Goal: Information Seeking & Learning: Learn about a topic

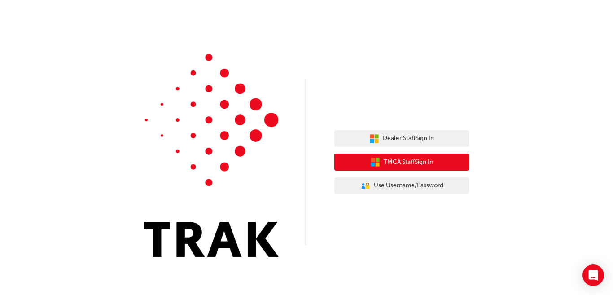
click at [391, 159] on span "TMCA Staff Sign In" at bounding box center [408, 162] width 49 height 10
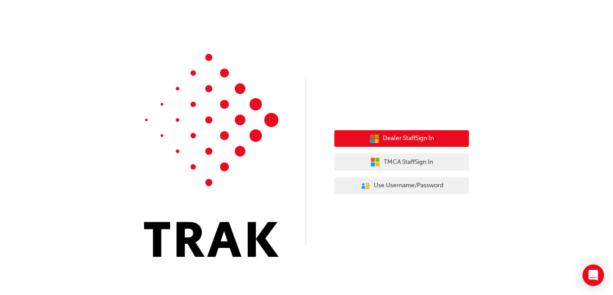
click at [399, 143] on span "Dealer Staff Sign In" at bounding box center [408, 138] width 51 height 10
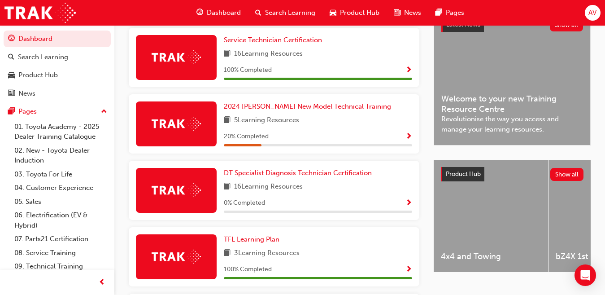
scroll to position [221, 0]
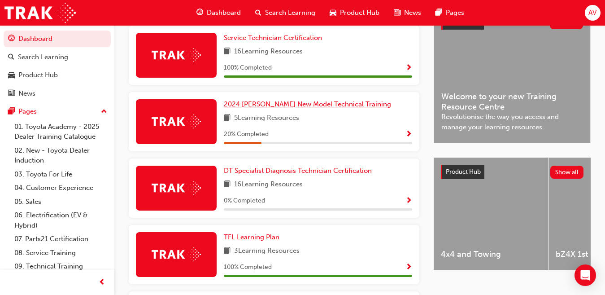
click at [305, 108] on span "2024 Prado New Model Technical Training" at bounding box center [307, 104] width 167 height 8
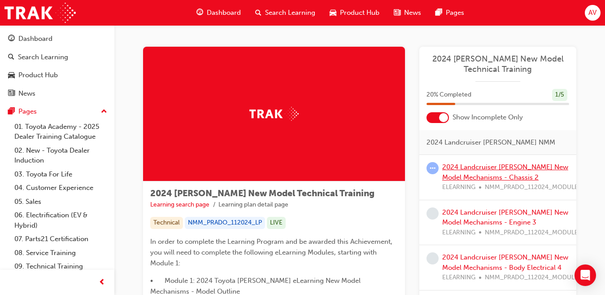
click at [474, 166] on link "2024 Landcruiser Prado New Model Mechanisms - Chassis 2" at bounding box center [506, 172] width 126 height 18
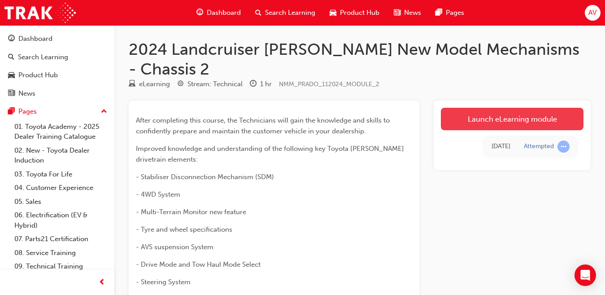
click at [493, 108] on link "Launch eLearning module" at bounding box center [512, 119] width 143 height 22
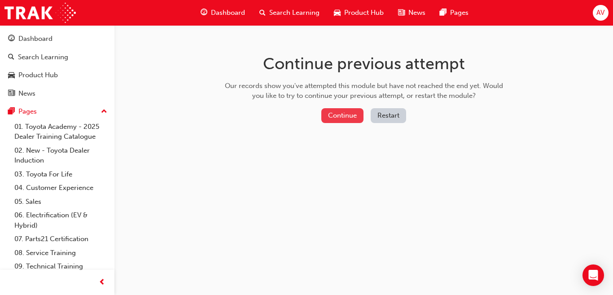
click at [344, 111] on button "Continue" at bounding box center [342, 115] width 42 height 15
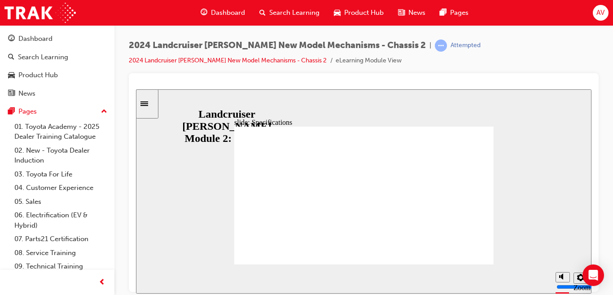
click at [475, 290] on section "Playback Speed 2 1.75" at bounding box center [364, 278] width 456 height 29
drag, startPoint x: 476, startPoint y: 290, endPoint x: 446, endPoint y: 286, distance: 30.3
click at [446, 286] on section "Playback Speed 2 1.75" at bounding box center [364, 278] width 456 height 29
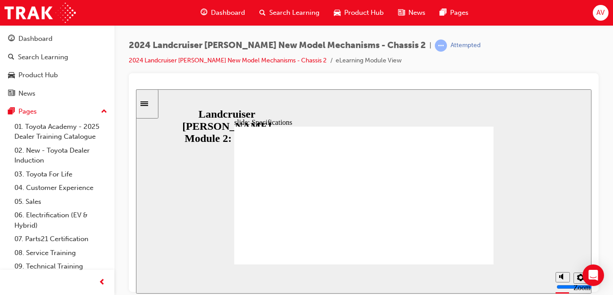
click at [448, 286] on section "Playback Speed 2 1.75" at bounding box center [364, 278] width 456 height 29
click at [576, 278] on button "Settings" at bounding box center [581, 277] width 14 height 11
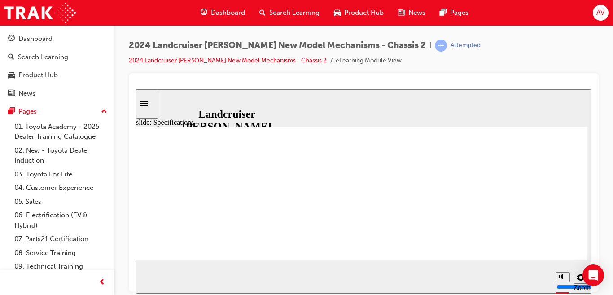
drag, startPoint x: 601, startPoint y: 0, endPoint x: 602, endPoint y: 8, distance: 7.7
click at [602, 8] on span "AV" at bounding box center [601, 13] width 8 height 10
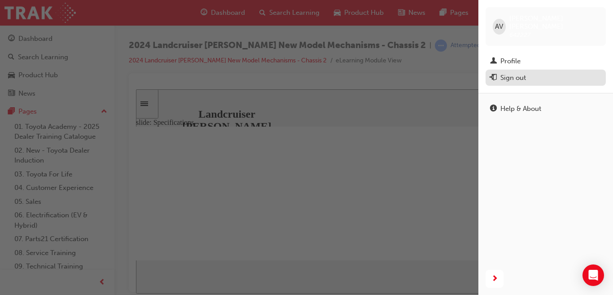
click at [535, 72] on div "Sign out" at bounding box center [545, 77] width 111 height 11
